Goal: Task Accomplishment & Management: Manage account settings

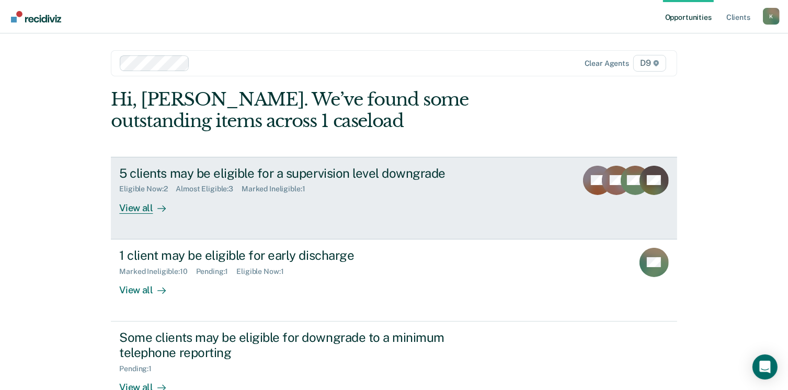
click at [134, 211] on div "View all" at bounding box center [148, 204] width 59 height 20
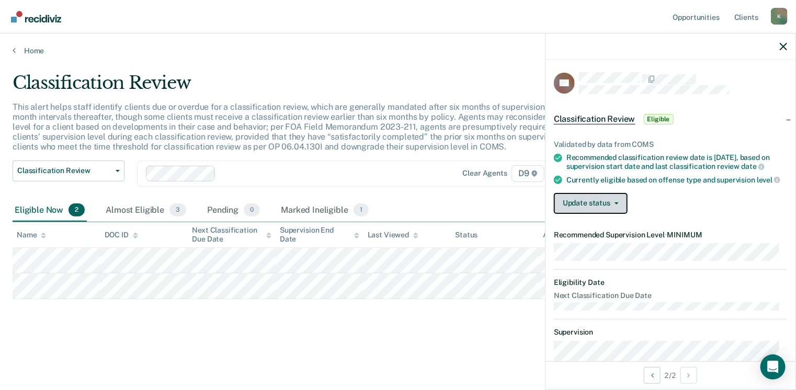
click at [593, 204] on button "Update status" at bounding box center [591, 203] width 74 height 21
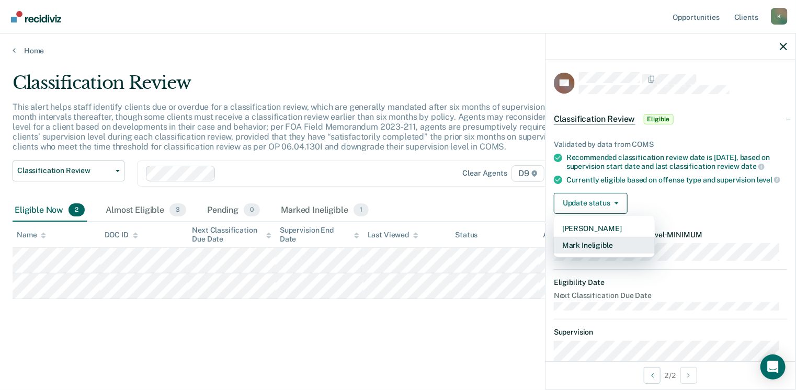
click at [591, 250] on button "Mark Ineligible" at bounding box center [604, 245] width 101 height 17
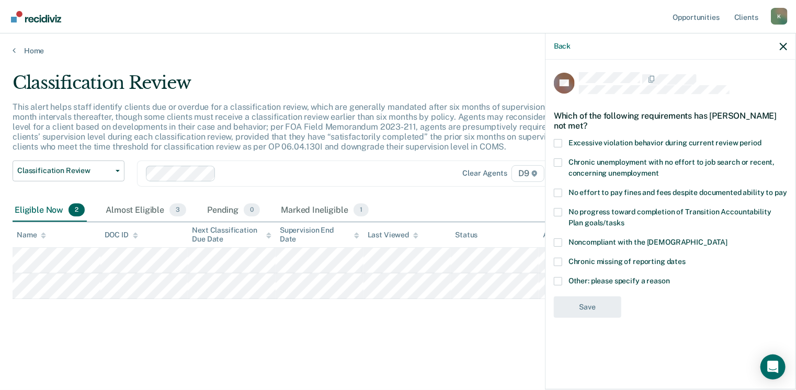
click at [560, 191] on span at bounding box center [558, 193] width 8 height 8
click at [787, 189] on input "No effort to pay fines and fees despite documented ability to pay" at bounding box center [787, 189] width 0 height 0
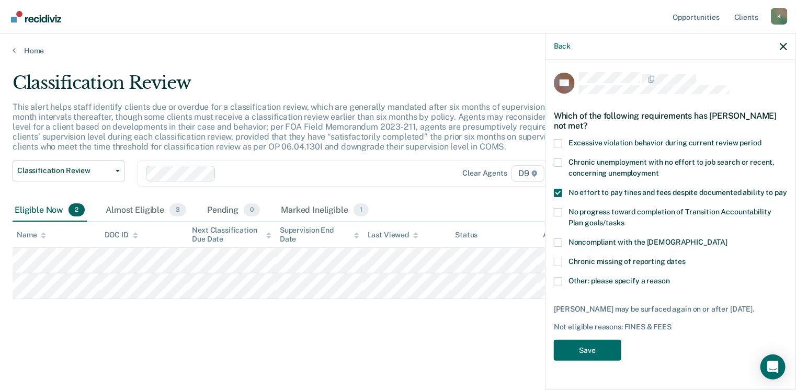
click at [559, 283] on span at bounding box center [558, 281] width 8 height 8
click at [670, 277] on input "Other: please specify a reason" at bounding box center [670, 277] width 0 height 0
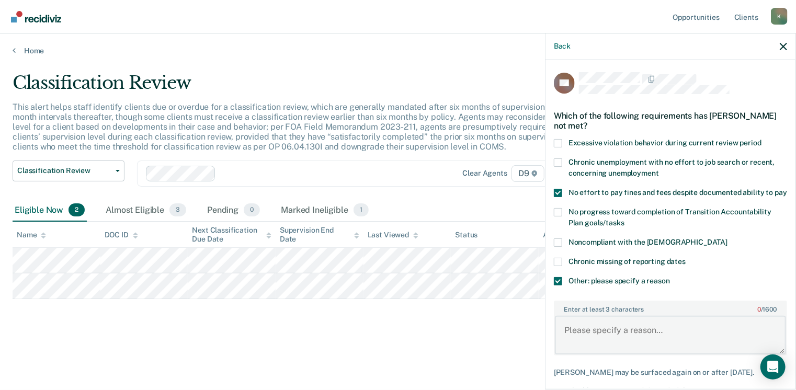
click at [565, 336] on textarea "Enter at least 3 characters 0 / 1600" at bounding box center [670, 335] width 231 height 39
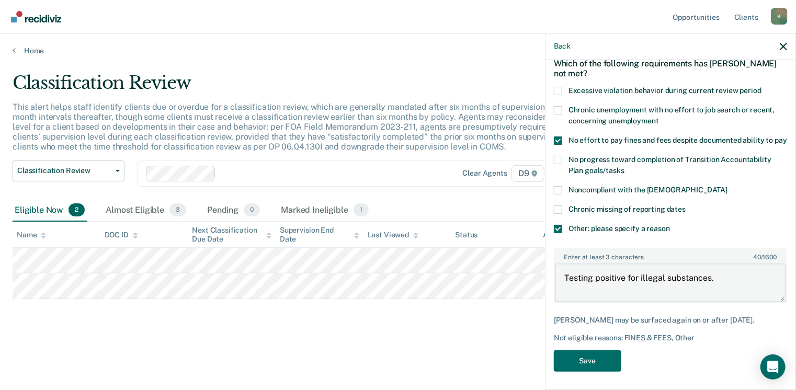
scroll to position [65, 0]
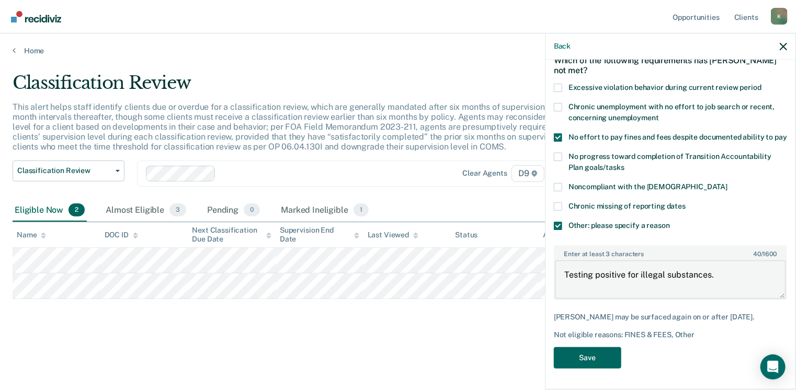
type textarea "Testing positive for illegal substances."
click at [583, 360] on button "Save" at bounding box center [587, 357] width 67 height 21
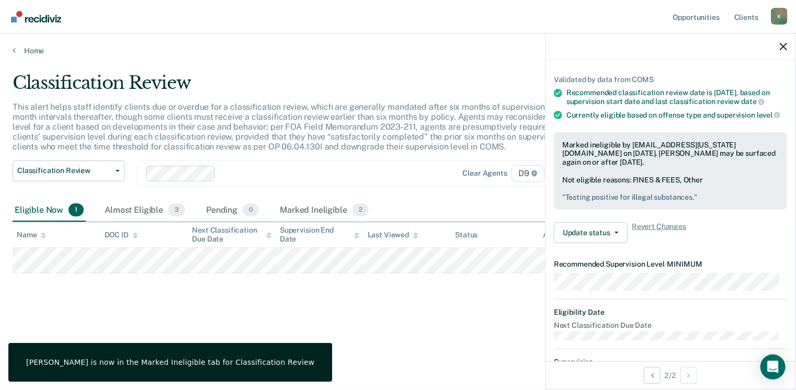
click at [440, 335] on div "Classification Review This alert helps staff identify clients due or overdue fo…" at bounding box center [398, 208] width 771 height 273
click at [783, 50] on icon "button" at bounding box center [783, 46] width 7 height 7
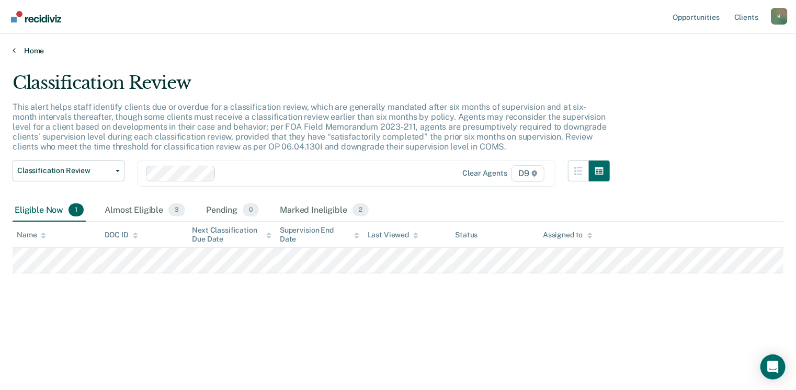
click at [31, 49] on link "Home" at bounding box center [398, 50] width 771 height 9
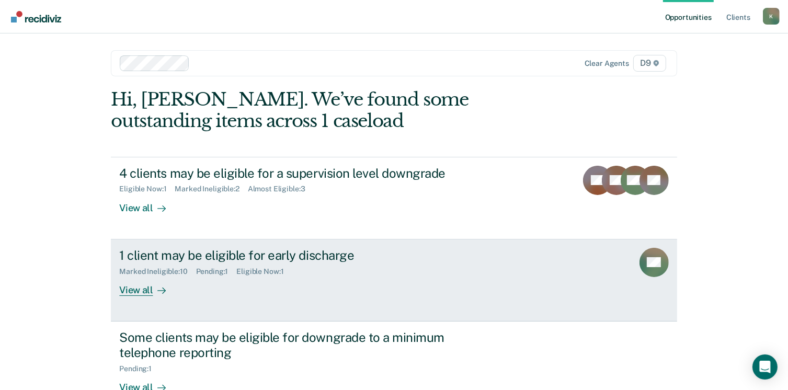
click at [130, 290] on div "View all" at bounding box center [148, 286] width 59 height 20
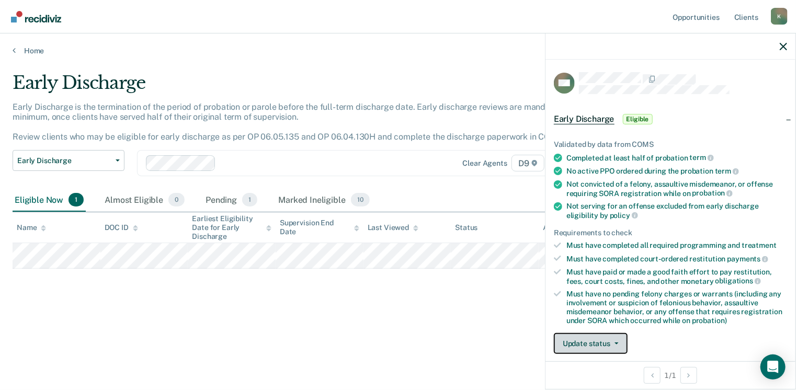
click at [590, 341] on button "Update status" at bounding box center [591, 343] width 74 height 21
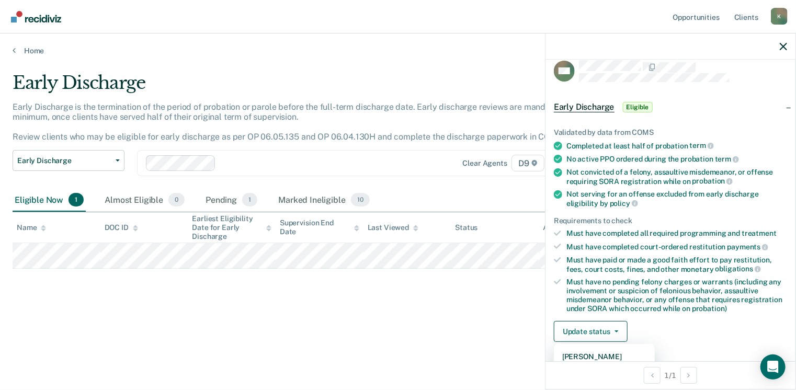
scroll to position [29, 0]
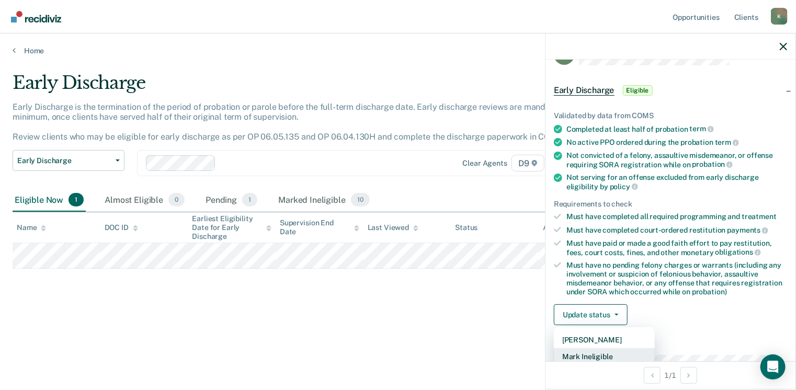
click at [583, 352] on button "Mark Ineligible" at bounding box center [604, 356] width 101 height 17
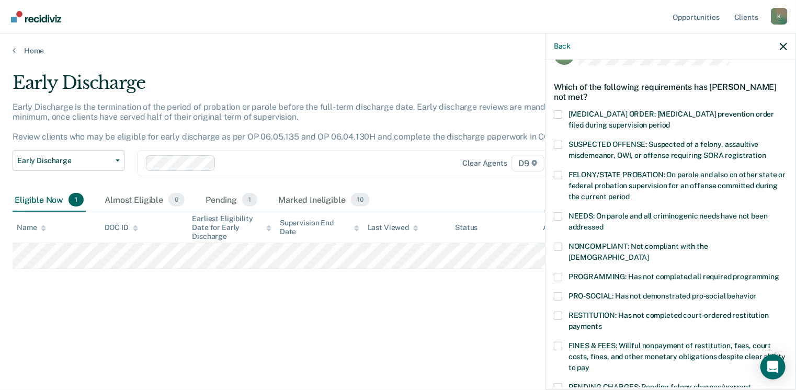
click at [558, 342] on span at bounding box center [558, 346] width 8 height 8
click at [589, 364] on input "FINES & FEES: Willful nonpayment of restitution, fees, court costs, fines, and …" at bounding box center [589, 364] width 0 height 0
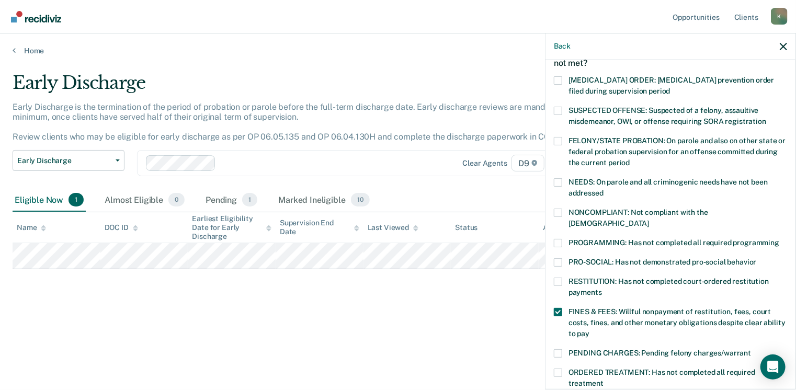
scroll to position [64, 0]
click at [560, 238] on span at bounding box center [558, 242] width 8 height 8
click at [779, 238] on input "PROGRAMMING: Has not completed all required programming" at bounding box center [779, 238] width 0 height 0
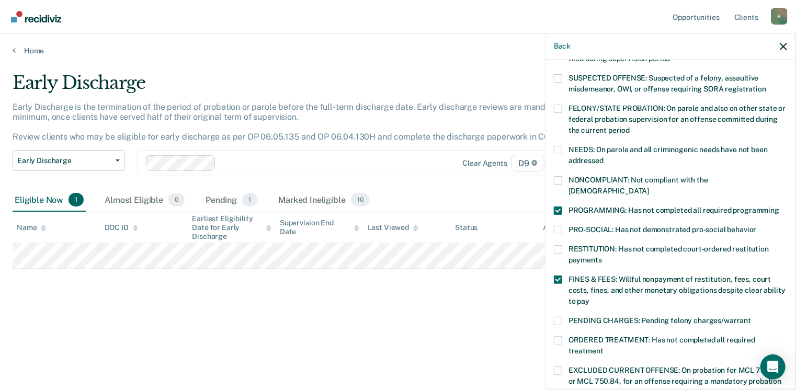
scroll to position [96, 0]
click at [558, 336] on span at bounding box center [558, 340] width 8 height 8
click at [604, 347] on input "ORDERED TREATMENT: Has not completed all required treatment" at bounding box center [604, 347] width 0 height 0
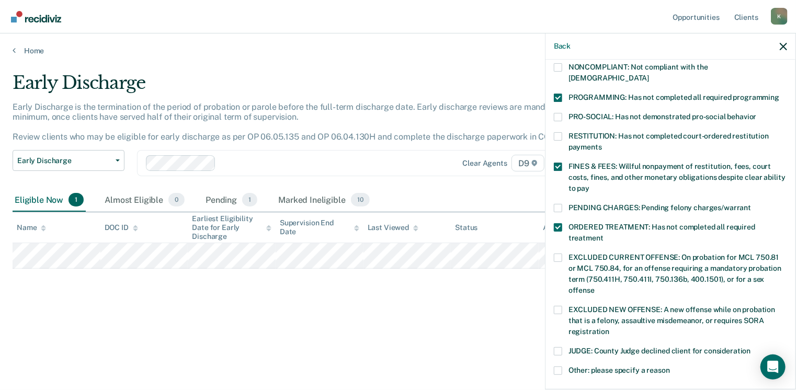
scroll to position [211, 0]
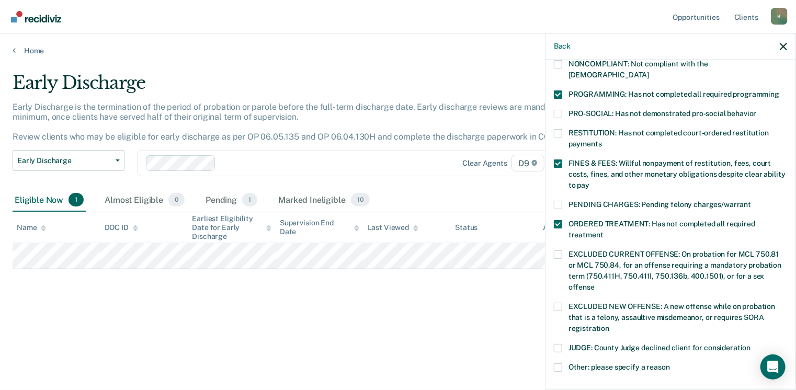
click at [555, 322] on label "EXCLUDED NEW OFFENSE: A new offense while on probation that is a felony, assaul…" at bounding box center [670, 319] width 233 height 33
click at [609, 325] on input "EXCLUDED NEW OFFENSE: A new offense while on probation that is a felony, assaul…" at bounding box center [609, 325] width 0 height 0
click at [550, 295] on div "MO Which of the following requirements has [PERSON_NAME] not met? [MEDICAL_DATA…" at bounding box center [670, 224] width 250 height 328
click at [559, 303] on span at bounding box center [558, 307] width 8 height 8
click at [609, 325] on input "EXCLUDED NEW OFFENSE: A new offense while on probation that is a felony, assaul…" at bounding box center [609, 325] width 0 height 0
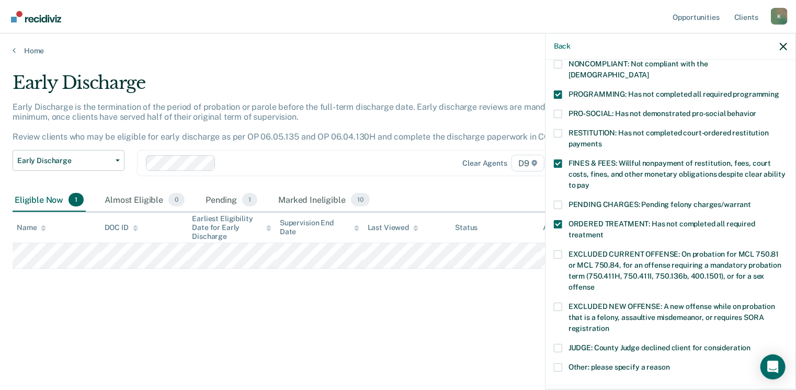
click at [479, 316] on div "Early Discharge Early Discharge is the termination of the period of probation o…" at bounding box center [398, 208] width 771 height 273
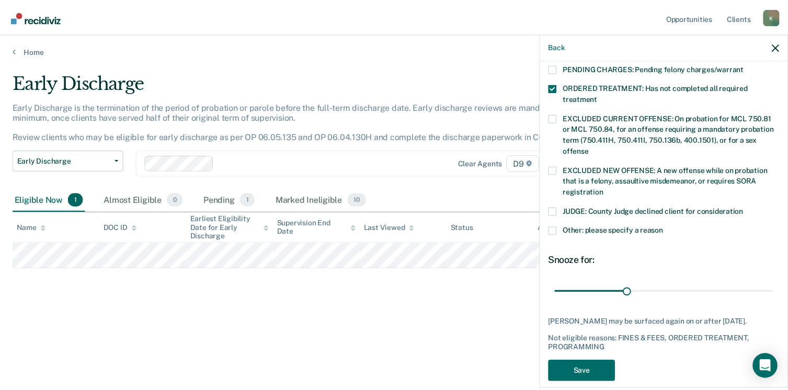
scroll to position [349, 0]
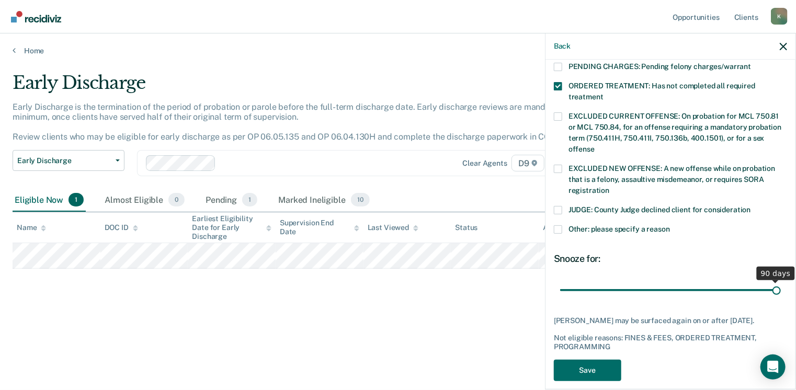
drag, startPoint x: 631, startPoint y: 279, endPoint x: 781, endPoint y: 278, distance: 150.1
type input "90"
click at [781, 281] on input "range" at bounding box center [670, 290] width 221 height 18
click at [602, 361] on button "Save" at bounding box center [587, 370] width 67 height 21
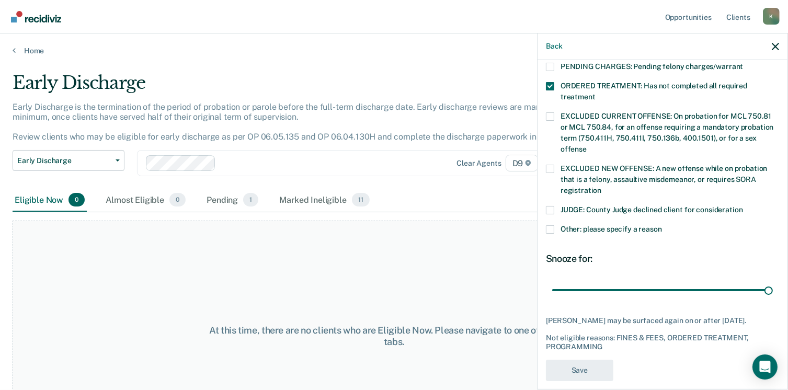
scroll to position [305, 0]
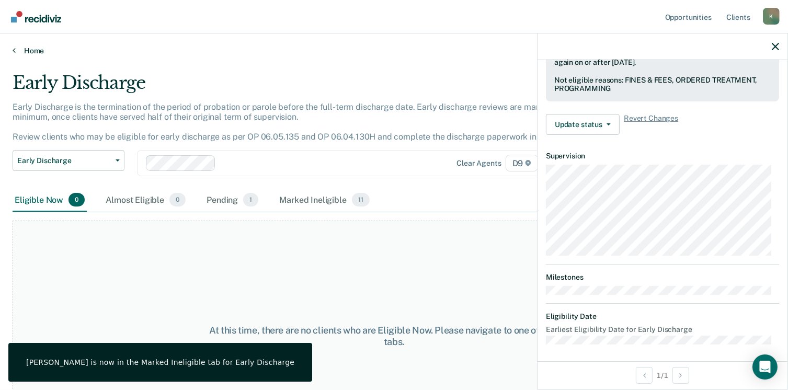
click at [30, 47] on link "Home" at bounding box center [394, 50] width 763 height 9
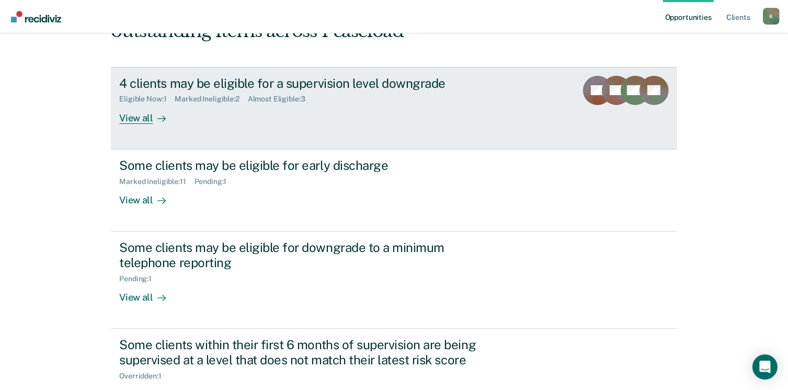
scroll to position [92, 0]
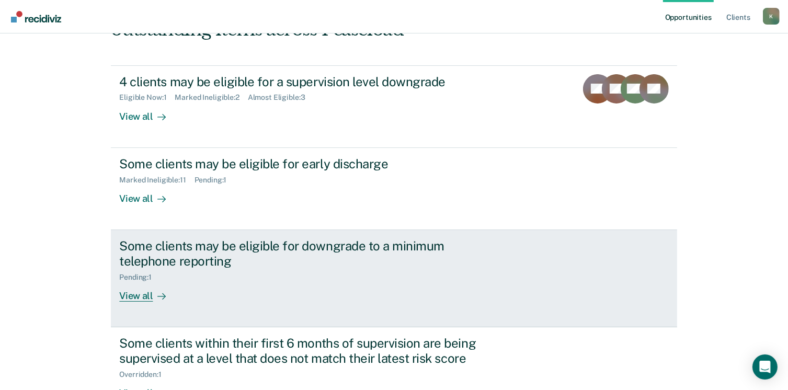
click at [139, 293] on div "View all" at bounding box center [148, 291] width 59 height 20
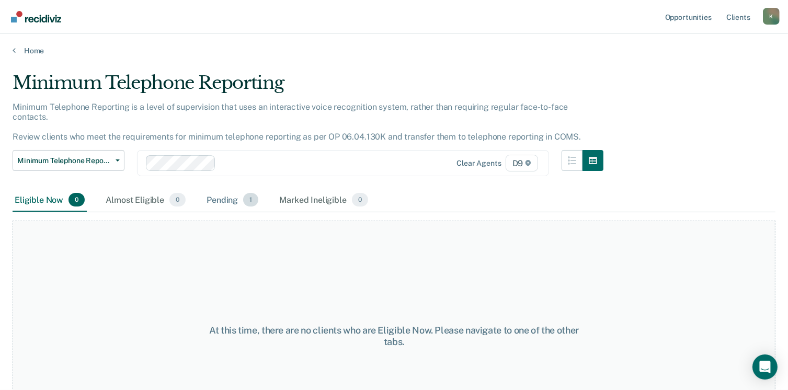
click at [216, 191] on div "Pending 1" at bounding box center [232, 200] width 56 height 23
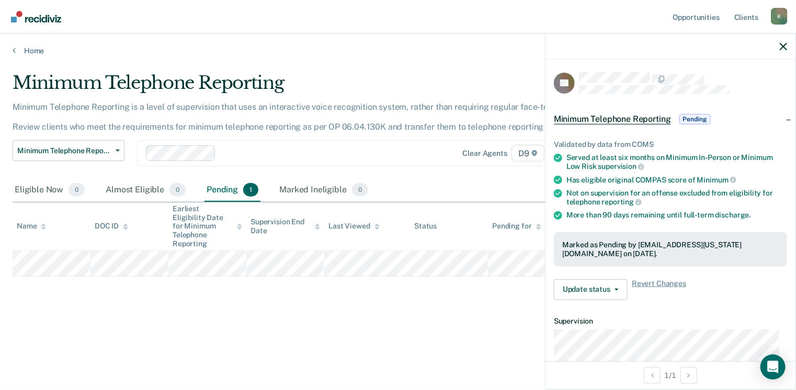
click at [788, 46] on div at bounding box center [670, 46] width 250 height 26
click at [34, 51] on link "Home" at bounding box center [398, 50] width 771 height 9
